Goal: Navigation & Orientation: Find specific page/section

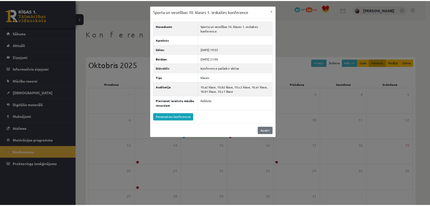
scroll to position [37, 0]
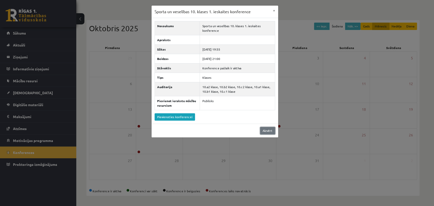
click at [269, 130] on link "Aizvērt" at bounding box center [267, 130] width 15 height 7
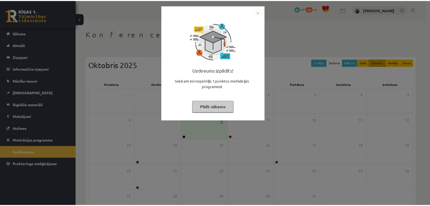
scroll to position [36, 0]
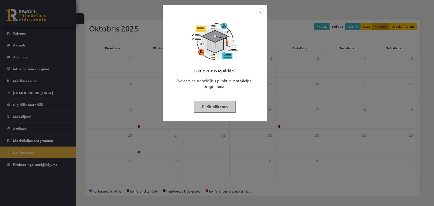
click at [217, 105] on button "Pildīt nākamo" at bounding box center [215, 107] width 42 height 12
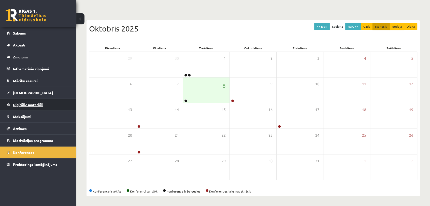
click at [29, 104] on span "Digitālie materiāli" at bounding box center [28, 104] width 30 height 5
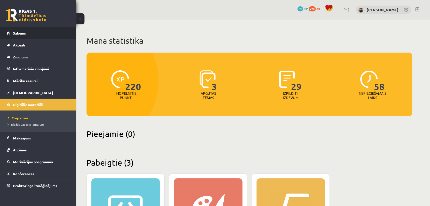
click at [25, 32] on span "Sākums" at bounding box center [19, 33] width 13 height 5
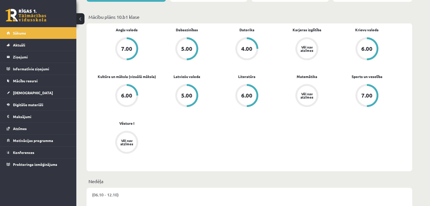
scroll to position [197, 0]
